Goal: Task Accomplishment & Management: Manage account settings

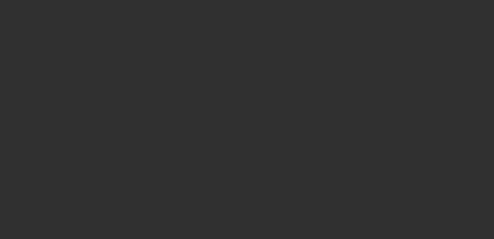
select select "10"
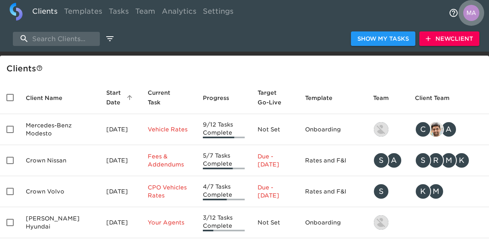
click at [469, 14] on img "profile" at bounding box center [471, 13] width 16 height 16
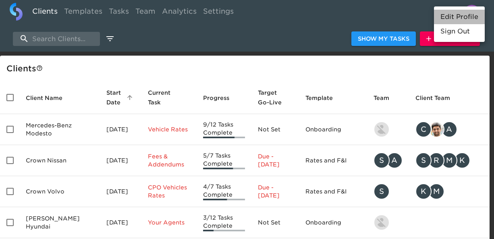
click at [469, 18] on li "Edit Profile" at bounding box center [459, 17] width 51 height 14
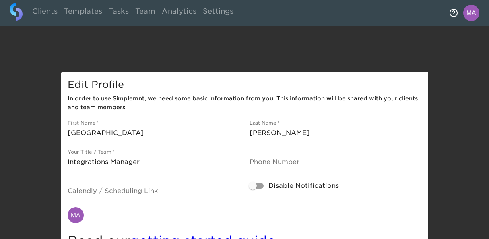
click at [101, 31] on div at bounding box center [244, 26] width 489 height 52
click at [478, 12] on img "profile" at bounding box center [471, 13] width 16 height 16
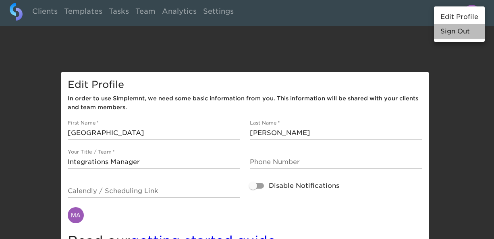
click at [452, 33] on li "Sign Out" at bounding box center [459, 31] width 51 height 14
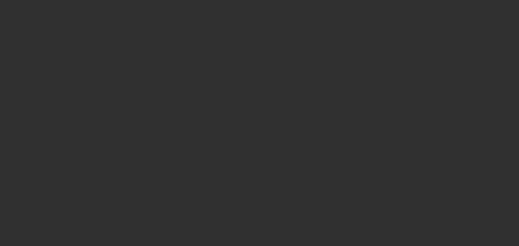
select select "10"
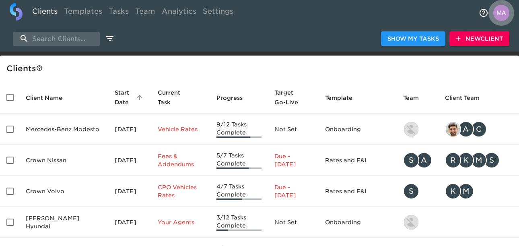
click at [506, 14] on img "profile" at bounding box center [502, 13] width 16 height 16
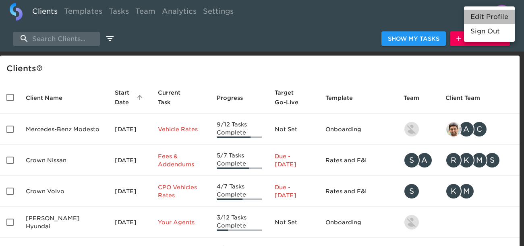
click at [502, 19] on li "Edit Profile" at bounding box center [489, 17] width 51 height 14
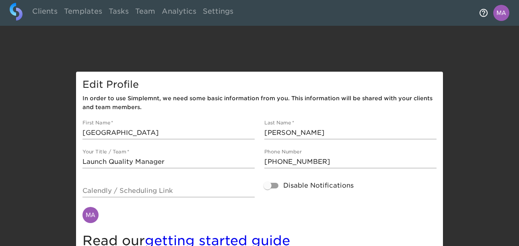
click at [445, 125] on div "Edit Profile In order to use Simplemnt, we need some basic information from you…" at bounding box center [259, 165] width 386 height 187
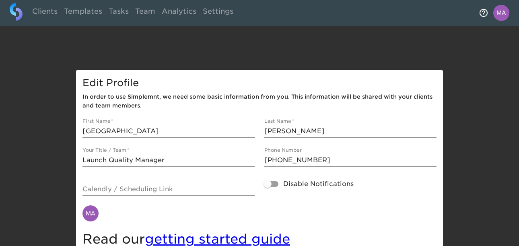
click at [120, 63] on div "Clients Templates Tasks Team Analytics Settings Edit Profile In order to use Si…" at bounding box center [259, 127] width 519 height 258
click at [120, 45] on div at bounding box center [259, 24] width 519 height 52
click at [55, 15] on link "Clients" at bounding box center [45, 13] width 32 height 20
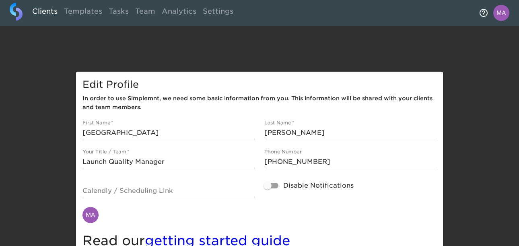
select select "10"
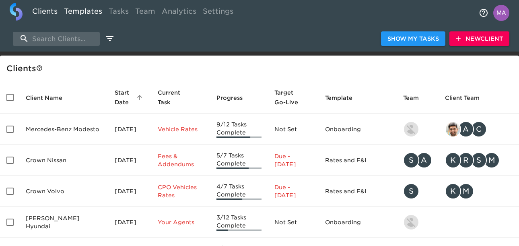
click at [85, 19] on link "Templates" at bounding box center [83, 13] width 45 height 20
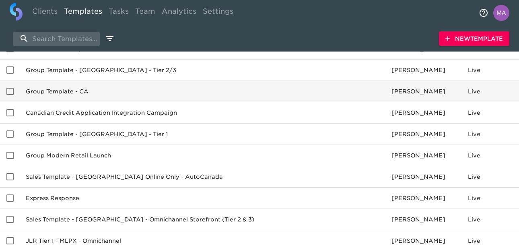
scroll to position [295, 0]
